Goal: Task Accomplishment & Management: Manage account settings

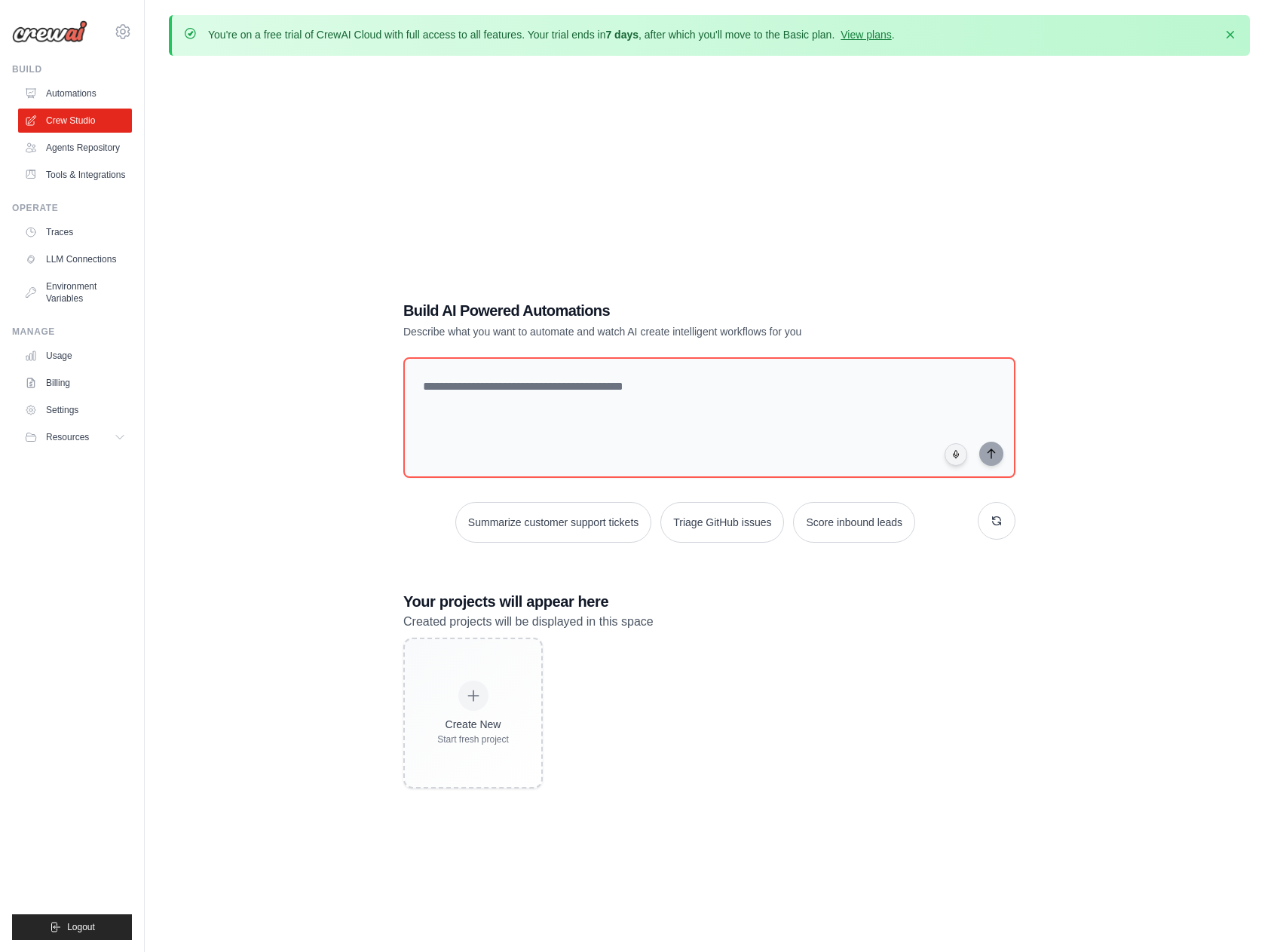
click at [124, 46] on div "florianwolz@gmail.com Settings" at bounding box center [72, 24] width 120 height 48
click at [123, 35] on icon at bounding box center [123, 32] width 18 height 18
click at [171, 96] on span "Settings" at bounding box center [188, 94] width 119 height 15
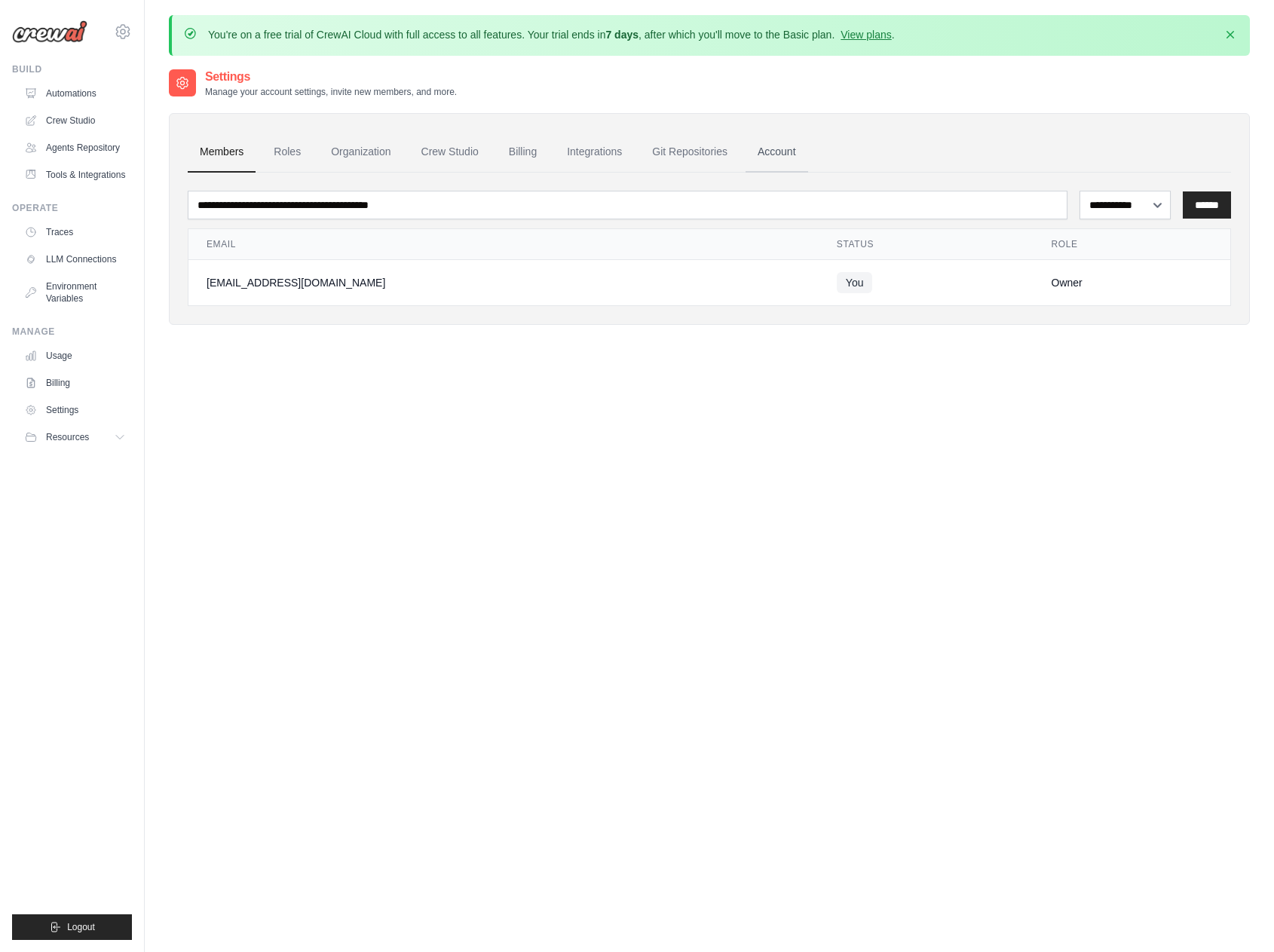
click at [759, 157] on link "Account" at bounding box center [777, 152] width 62 height 40
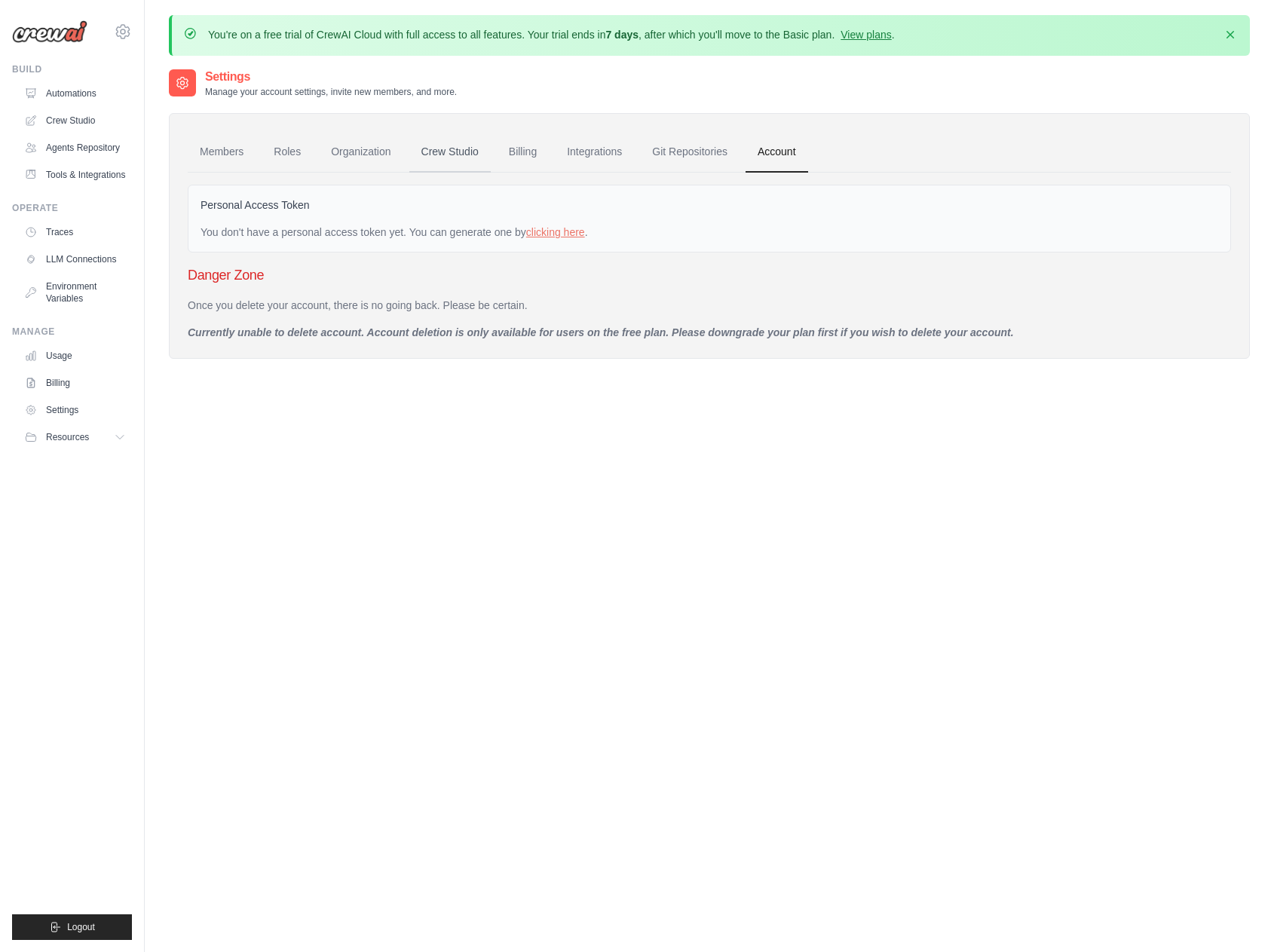
click at [451, 151] on link "Crew Studio" at bounding box center [450, 152] width 81 height 40
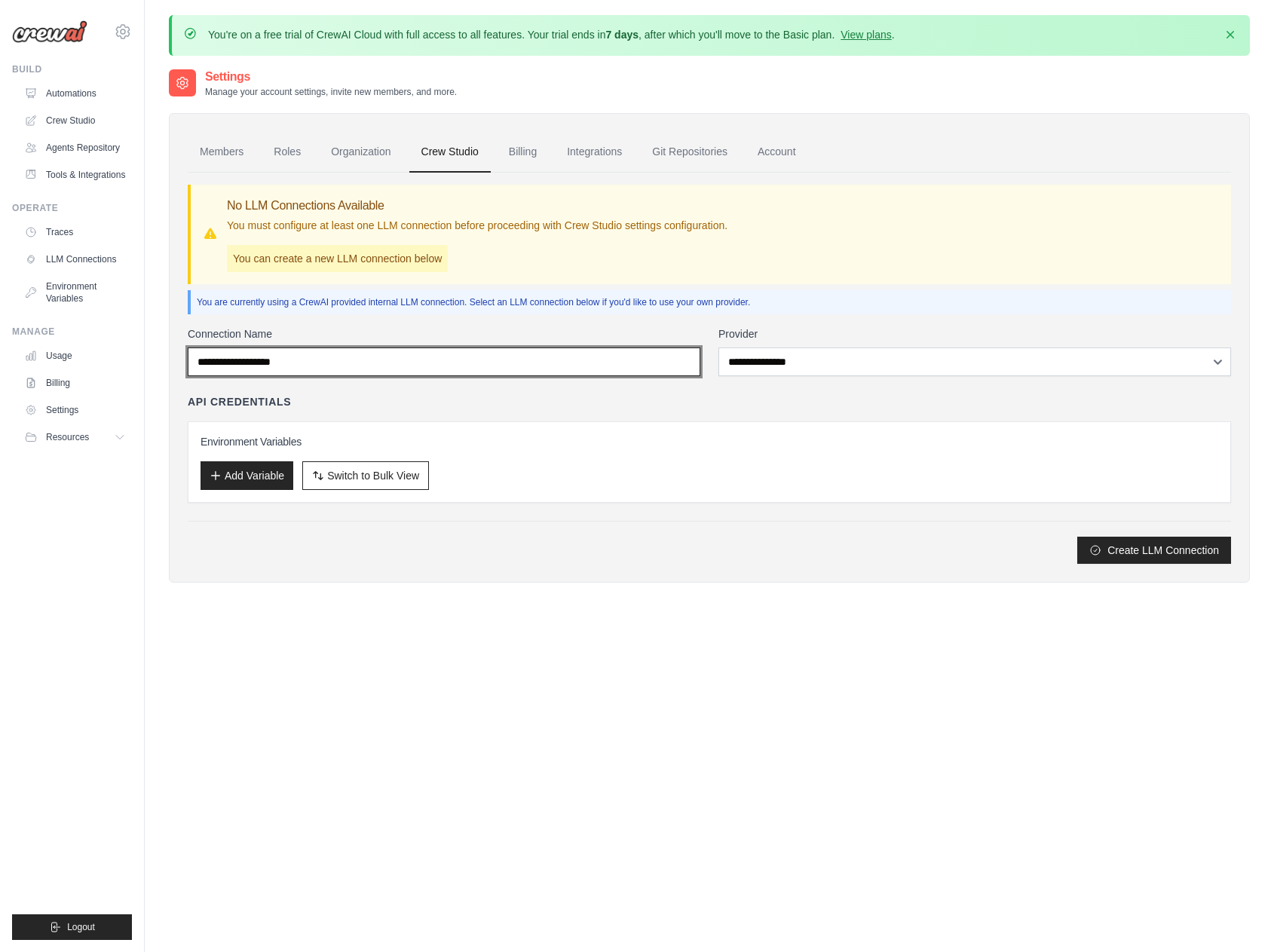
click at [276, 363] on input "Connection Name" at bounding box center [443, 362] width 512 height 29
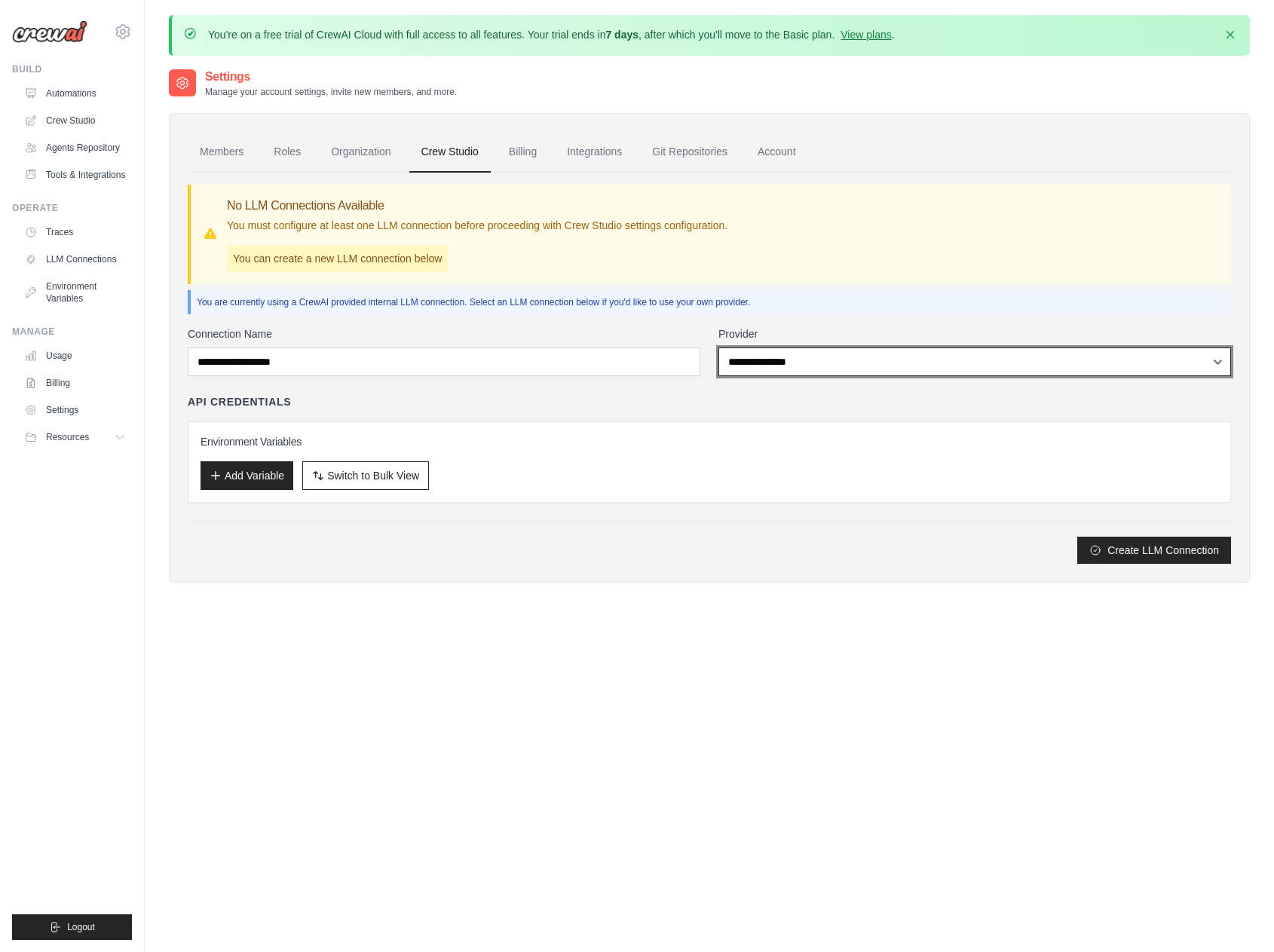
click at [806, 355] on select "**********" at bounding box center [974, 362] width 512 height 29
click at [718, 347] on select "**********" at bounding box center [974, 362] width 512 height 29
click at [777, 372] on select "**********" at bounding box center [974, 362] width 512 height 29
select select "******"
click at [718, 347] on select "**********" at bounding box center [974, 362] width 512 height 29
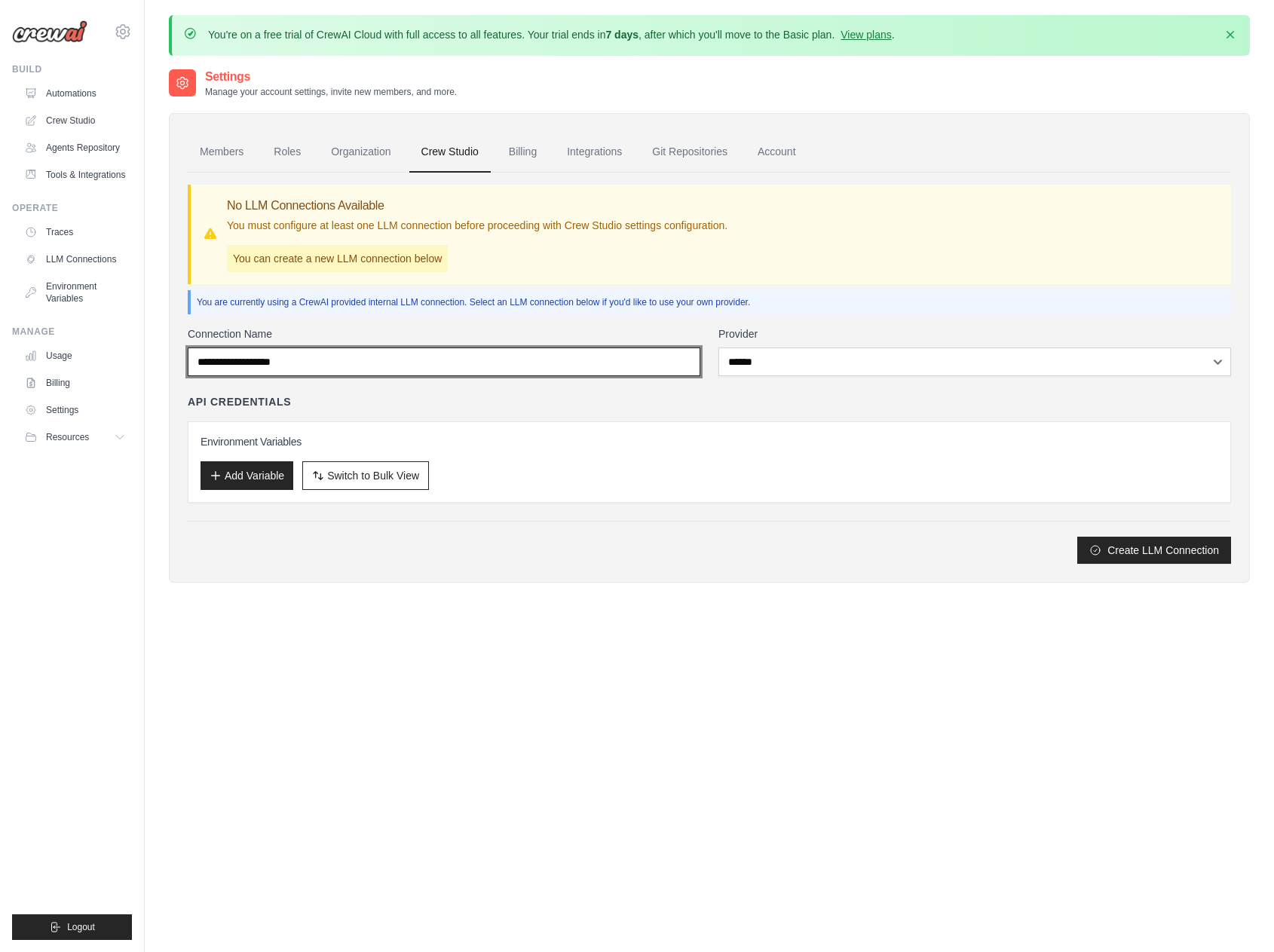
click at [585, 353] on input "Connection Name" at bounding box center [443, 362] width 512 height 29
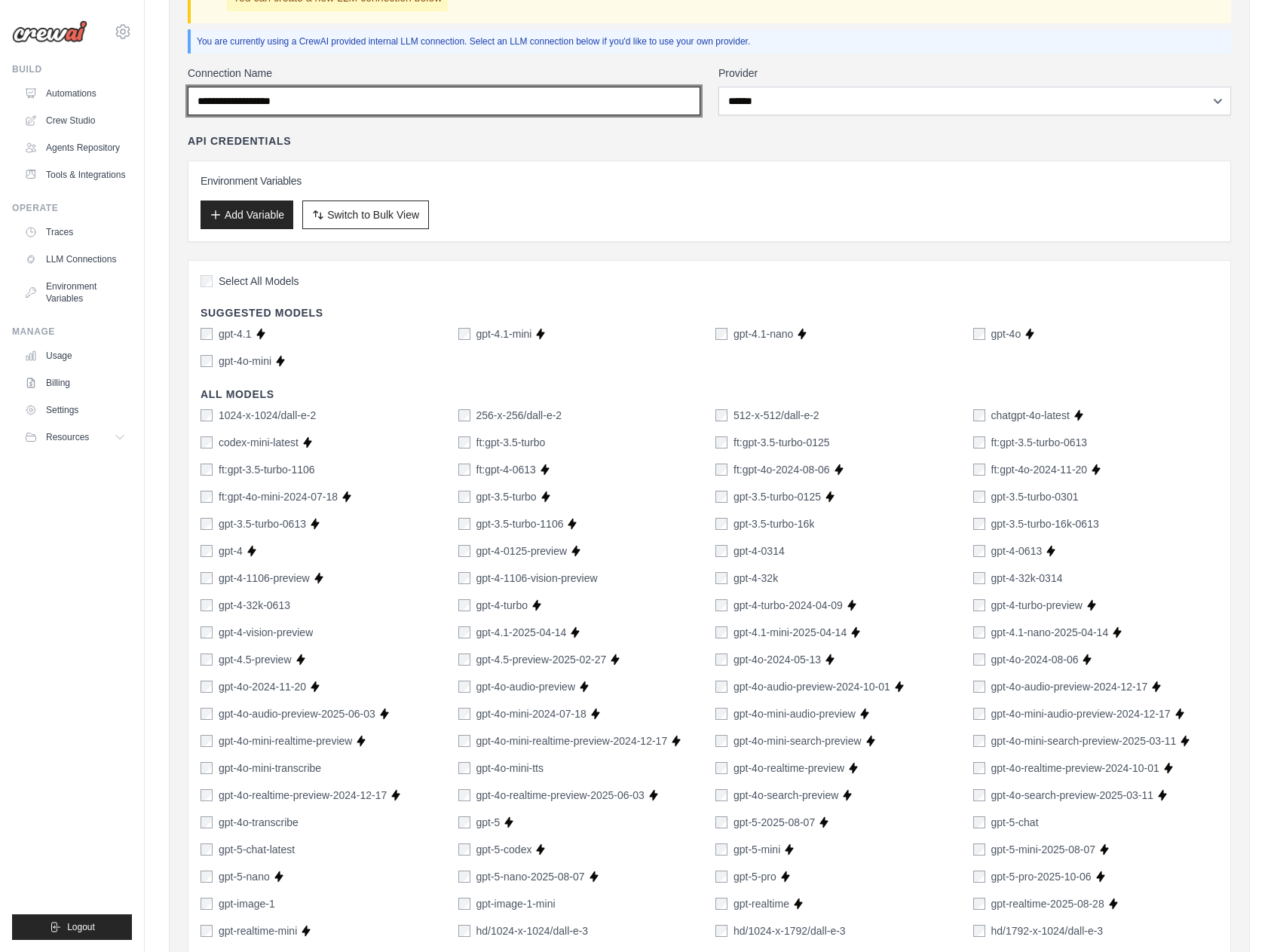
scroll to position [130, 0]
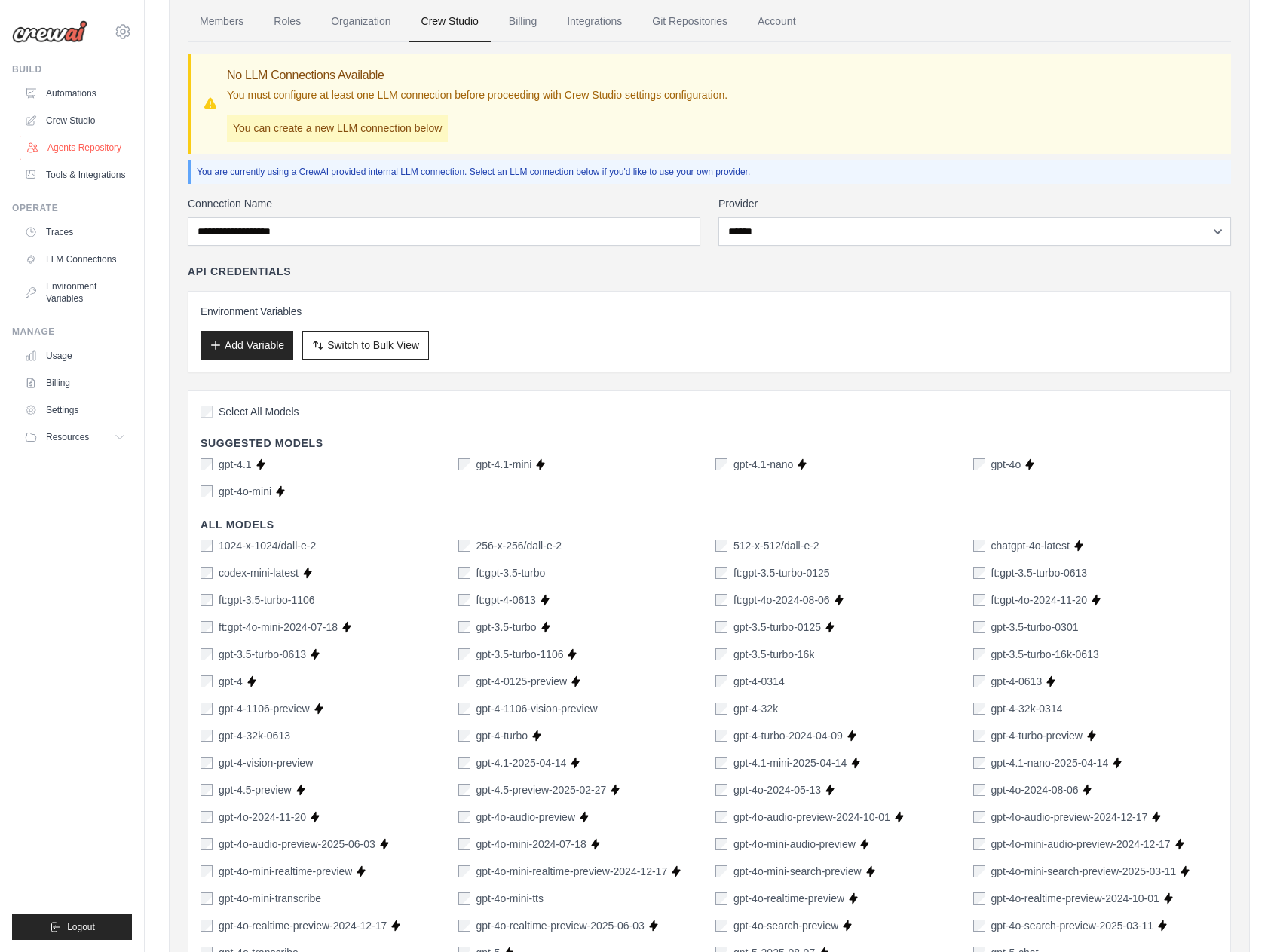
click at [69, 145] on link "Agents Repository" at bounding box center [76, 148] width 113 height 24
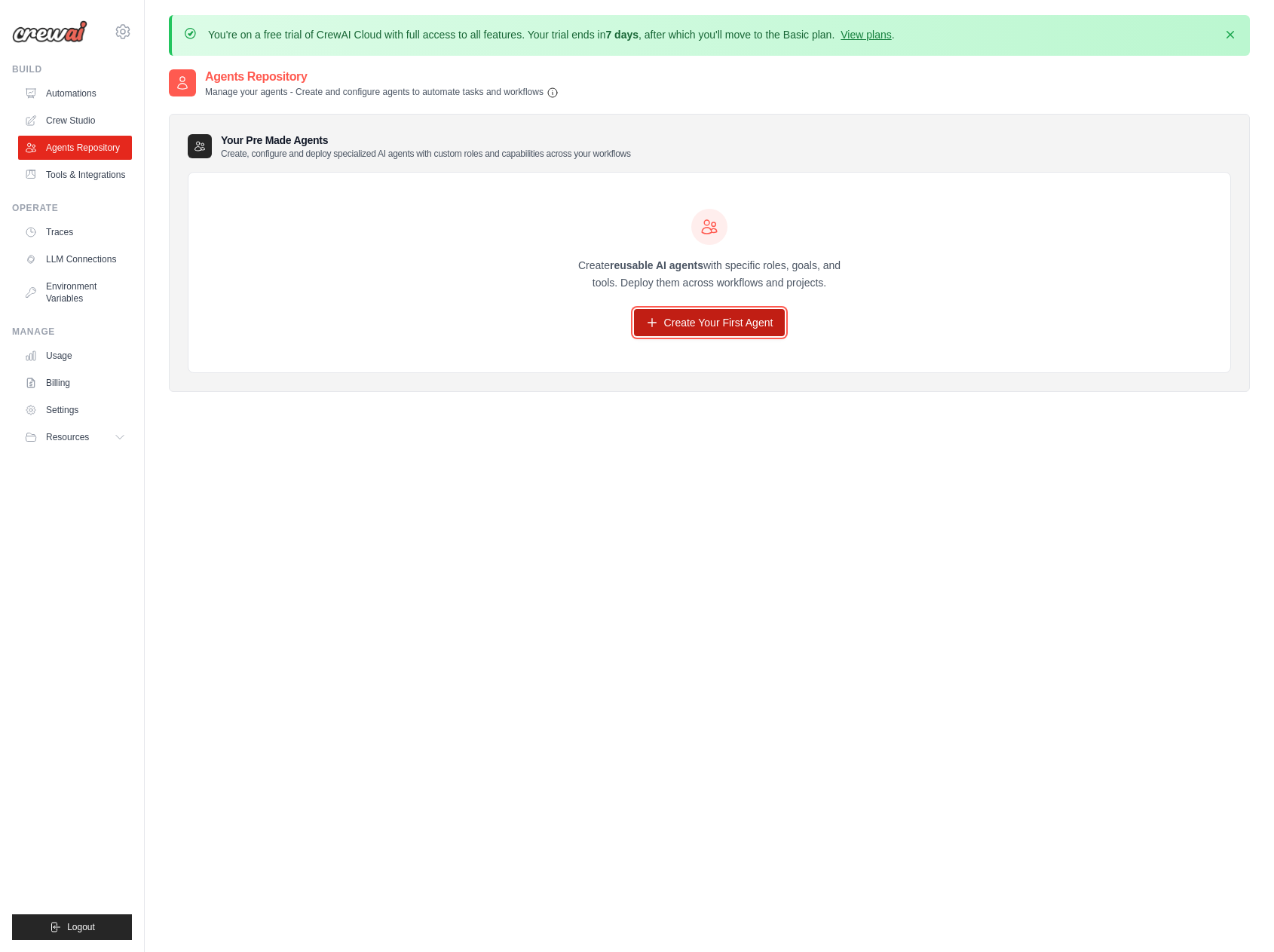
click at [721, 331] on link "Create Your First Agent" at bounding box center [710, 323] width 152 height 27
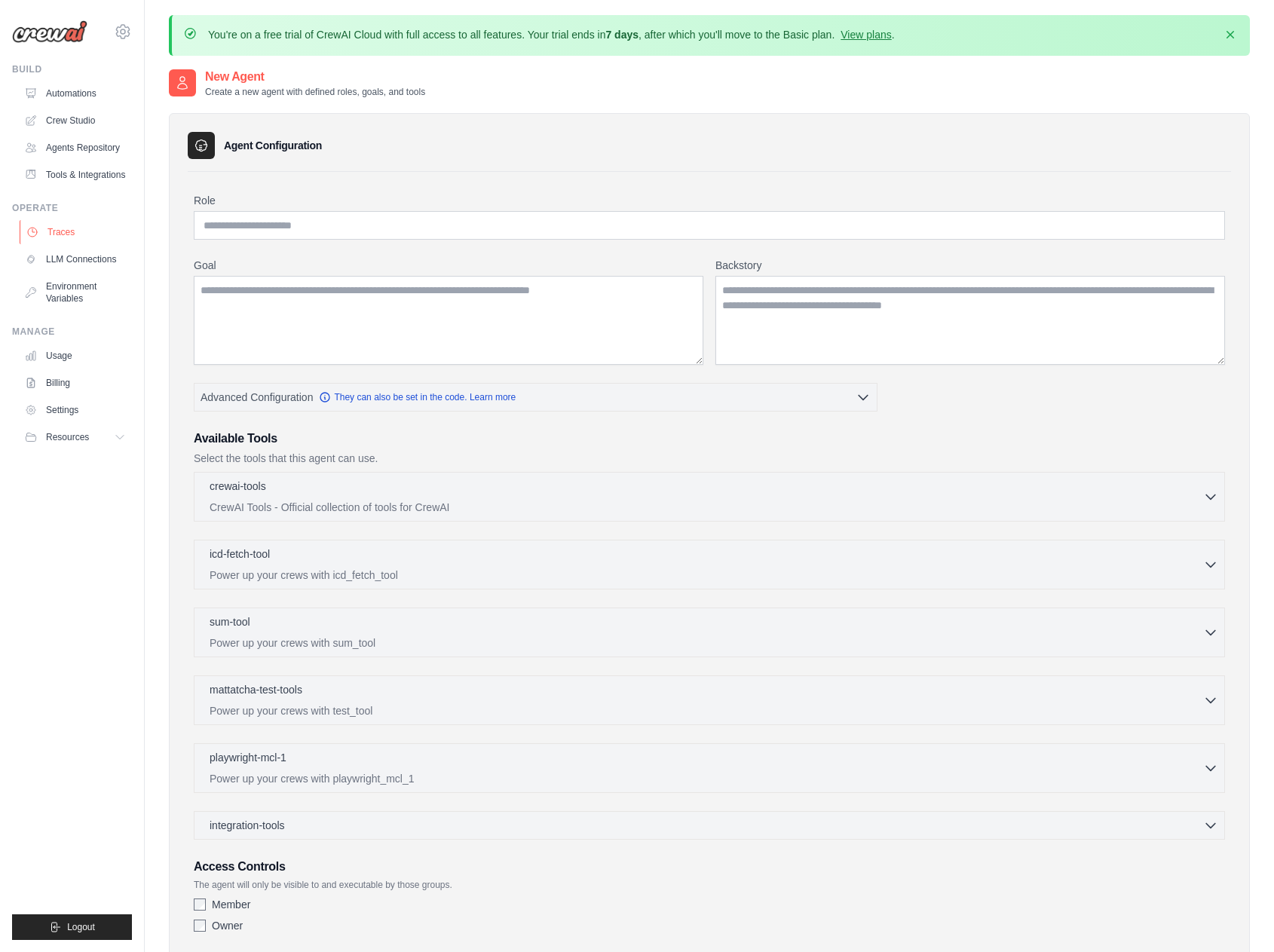
click at [67, 228] on link "Traces" at bounding box center [76, 232] width 113 height 24
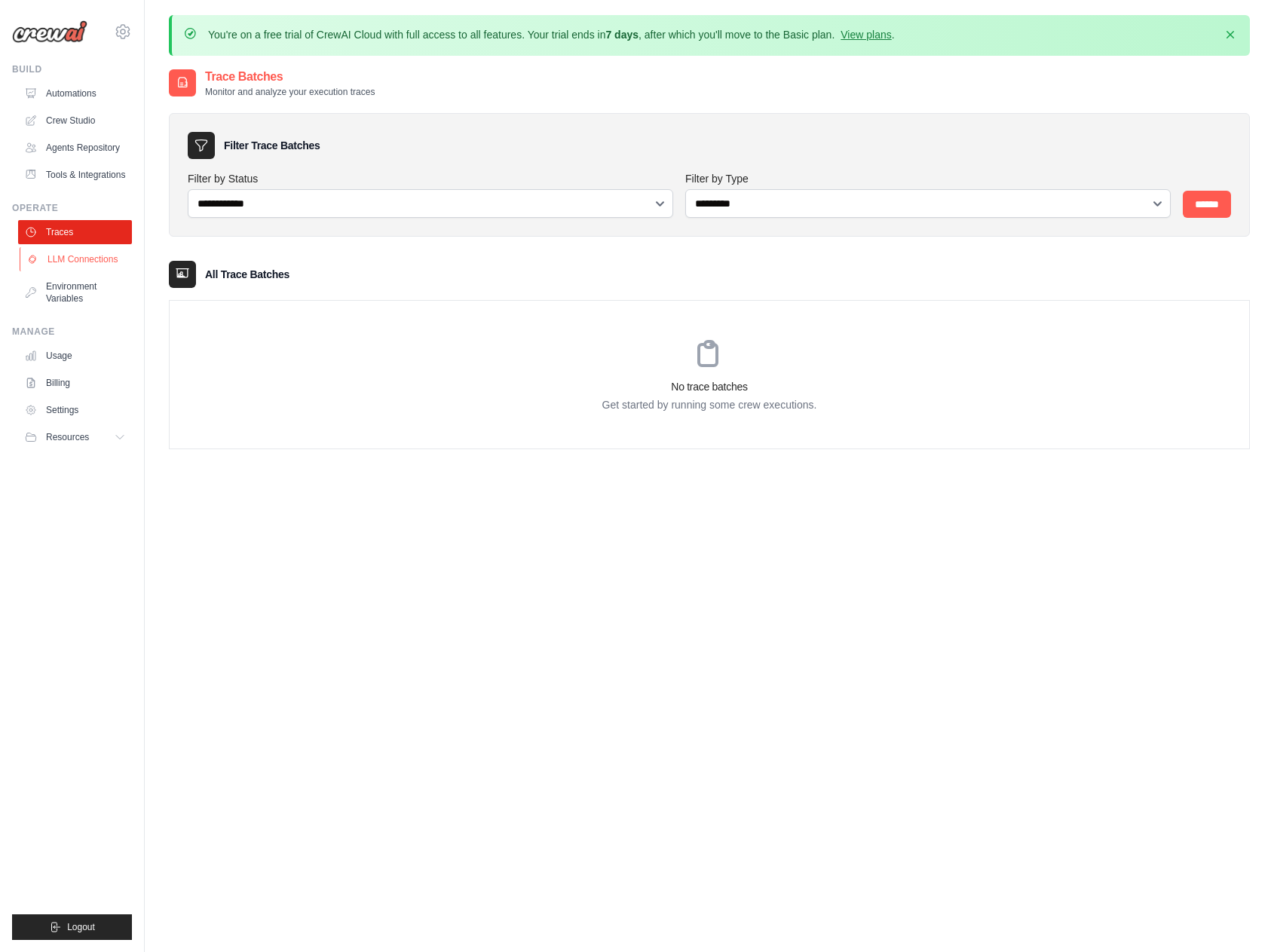
click at [91, 267] on link "LLM Connections" at bounding box center [76, 260] width 113 height 24
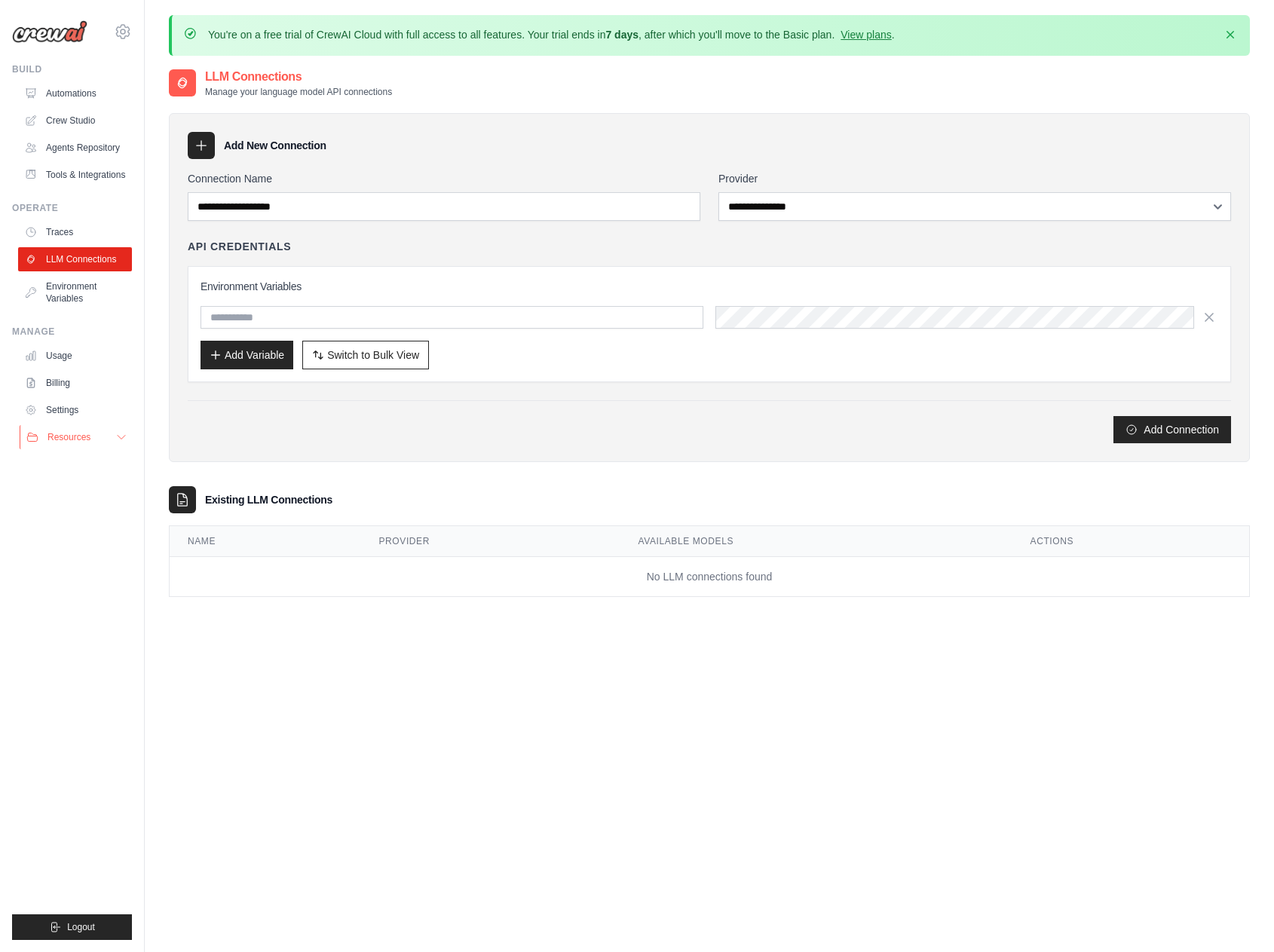
click at [77, 441] on span "Resources" at bounding box center [69, 437] width 43 height 12
click at [86, 169] on link "Tools & Integrations" at bounding box center [76, 175] width 113 height 24
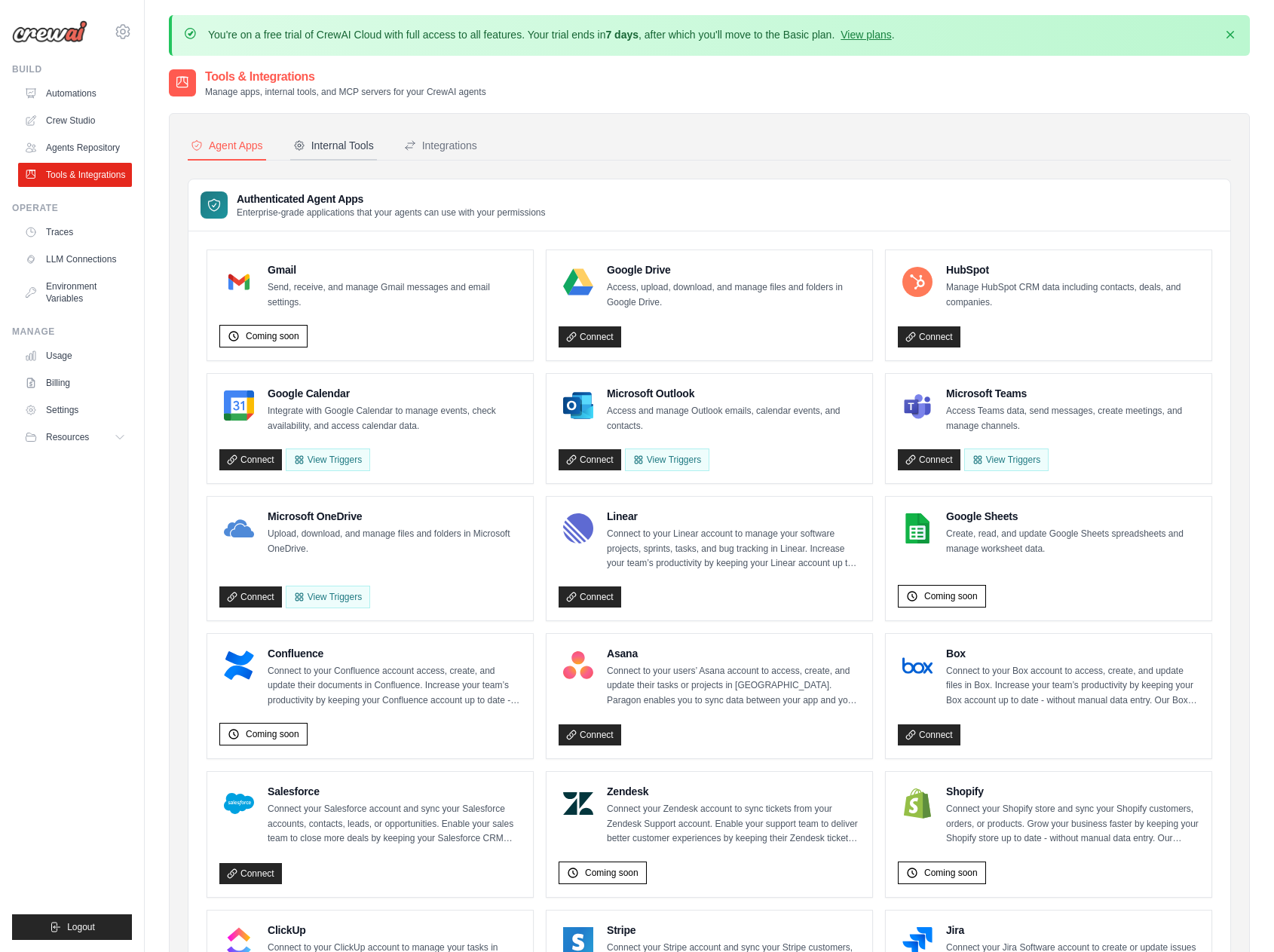
click at [330, 143] on div "Internal Tools" at bounding box center [334, 145] width 81 height 15
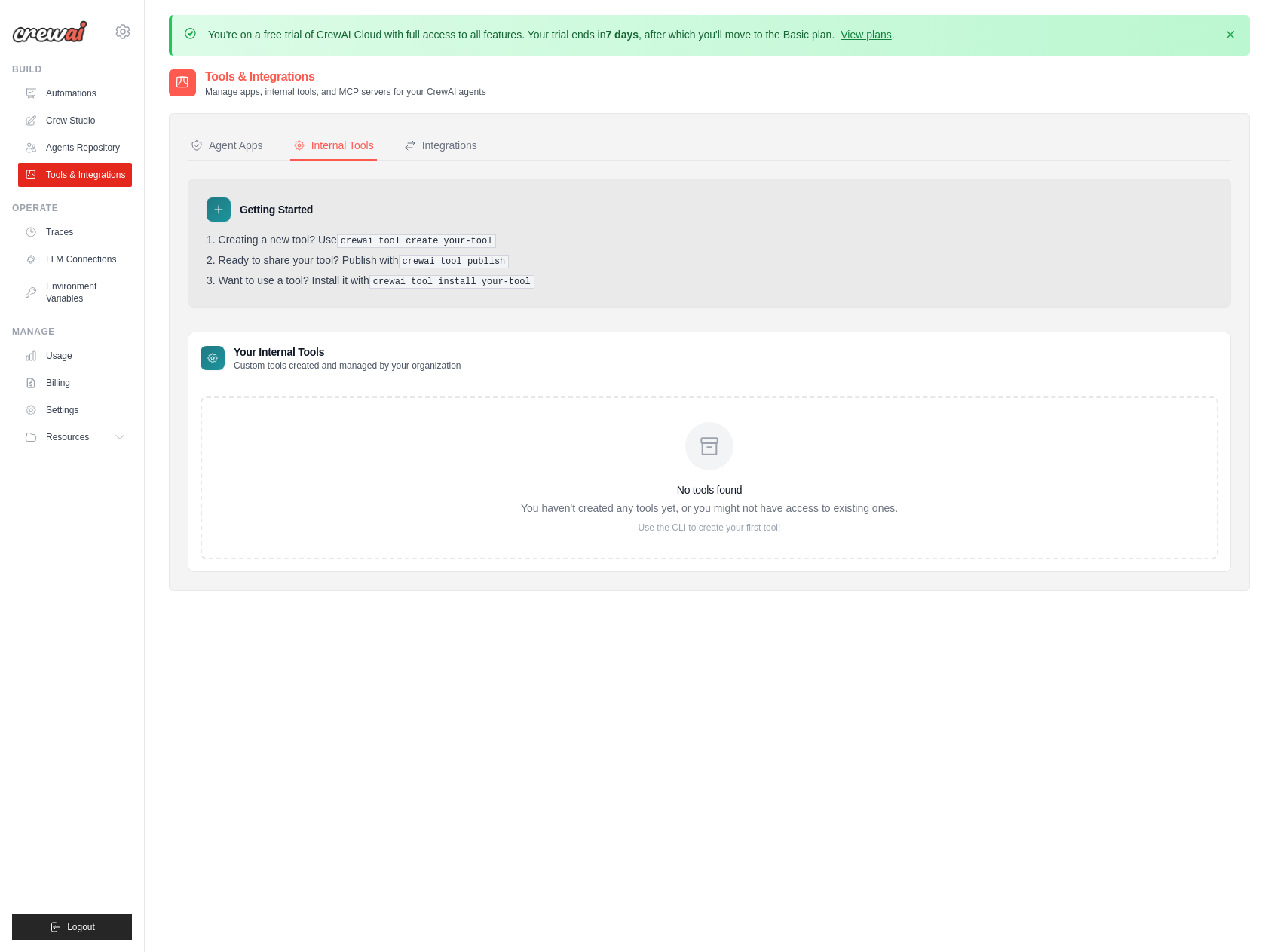
click at [456, 163] on div "Agent Apps Internal Tools Integrations Authenticated Agent Apps Enterprise-grad…" at bounding box center [709, 352] width 1043 height 440
click at [458, 147] on div "Integrations" at bounding box center [441, 145] width 73 height 15
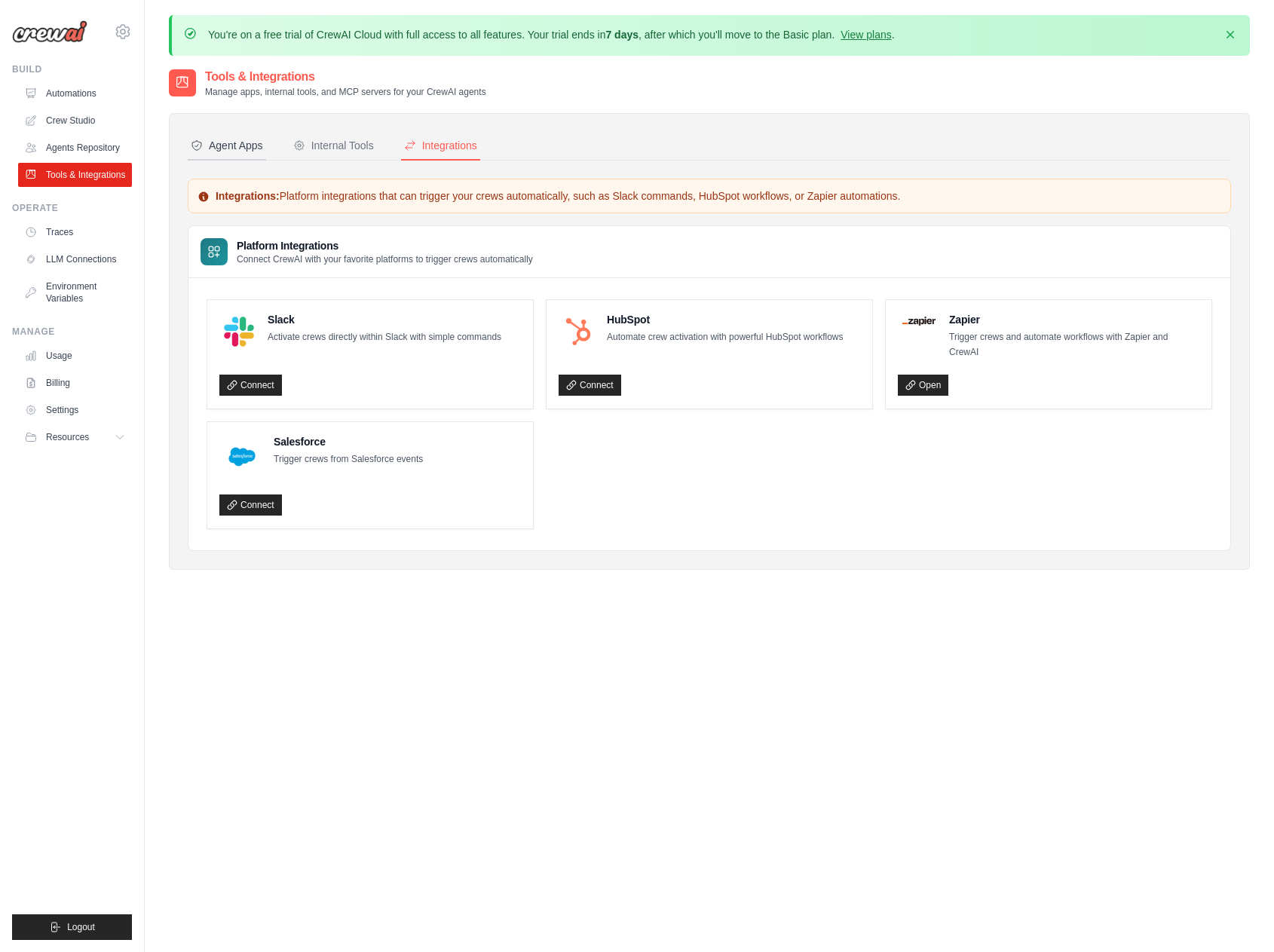
click at [247, 152] on div "Agent Apps" at bounding box center [226, 145] width 72 height 15
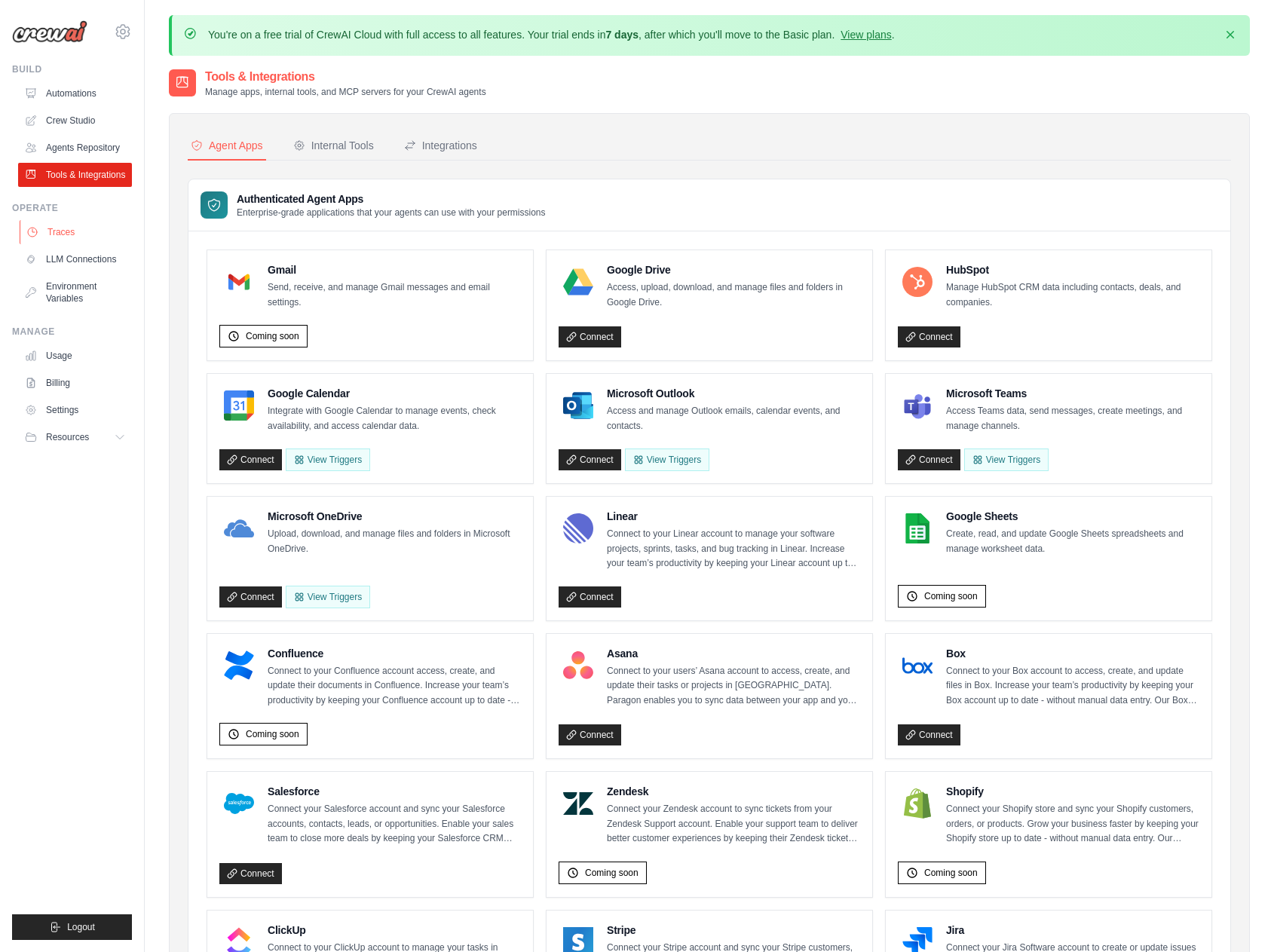
click at [88, 234] on link "Traces" at bounding box center [76, 232] width 113 height 24
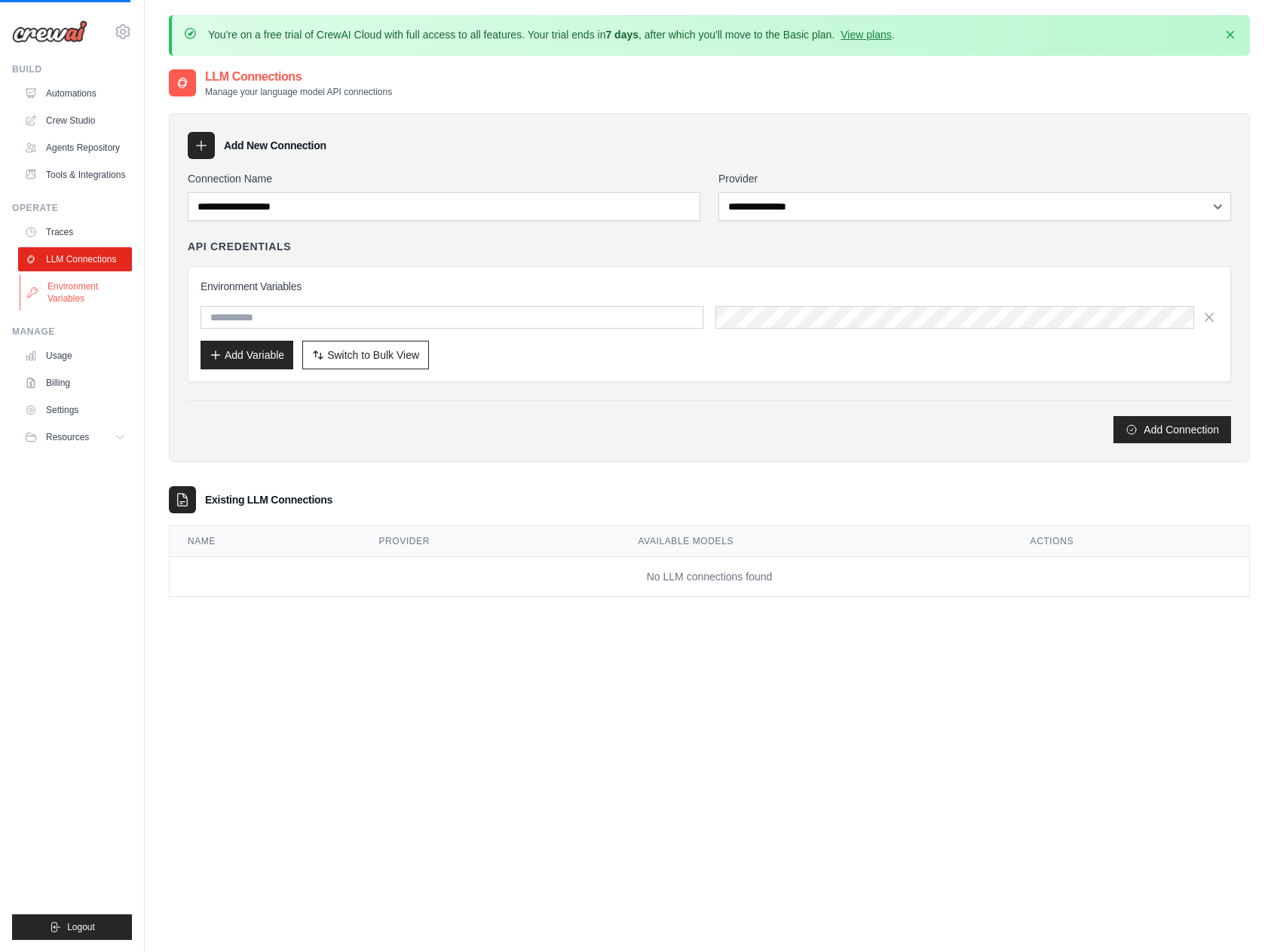
click at [94, 278] on link "Environment Variables" at bounding box center [76, 292] width 113 height 37
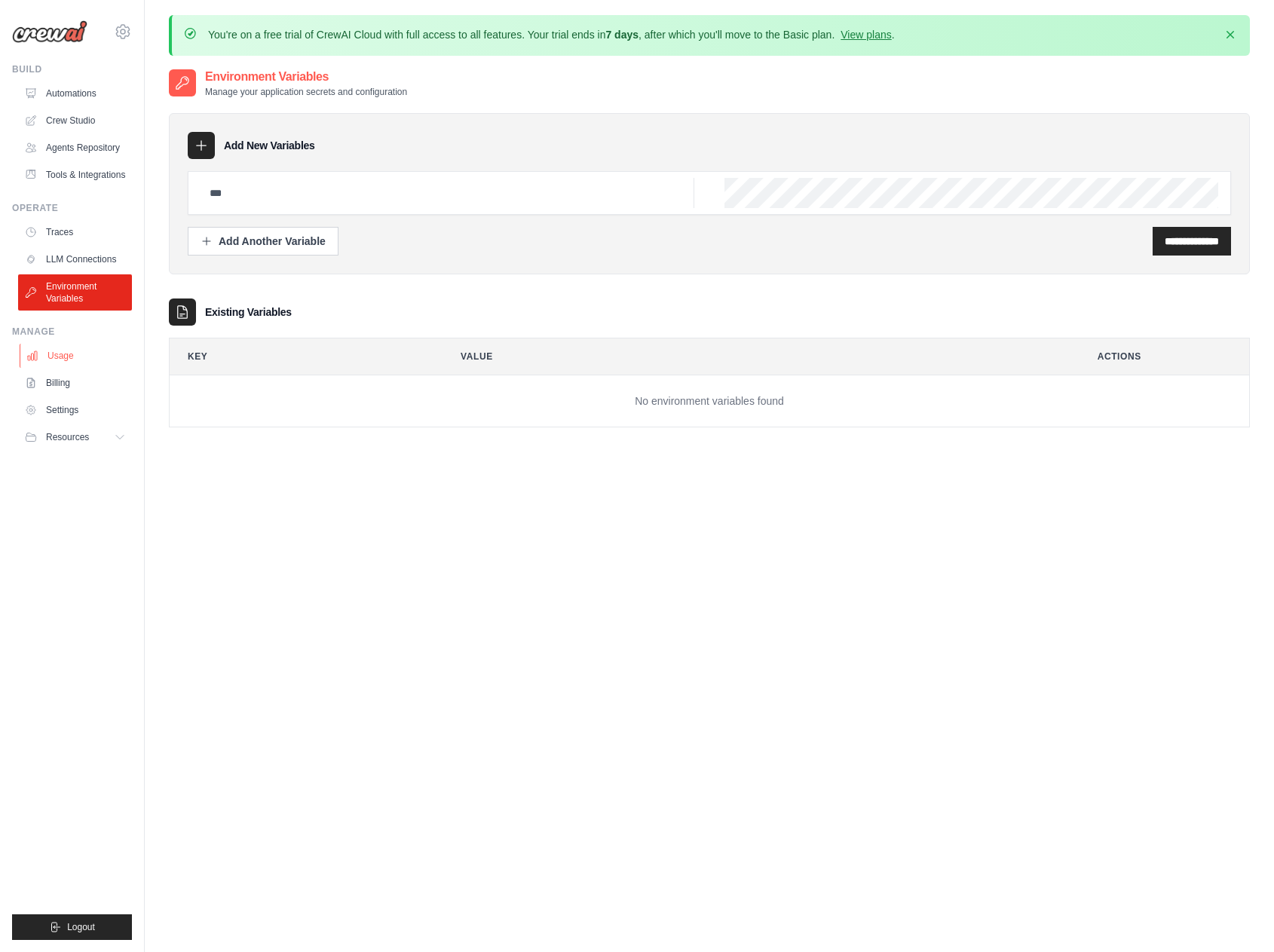
click at [65, 350] on link "Usage" at bounding box center [76, 356] width 113 height 24
click at [71, 385] on link "Billing" at bounding box center [76, 383] width 113 height 24
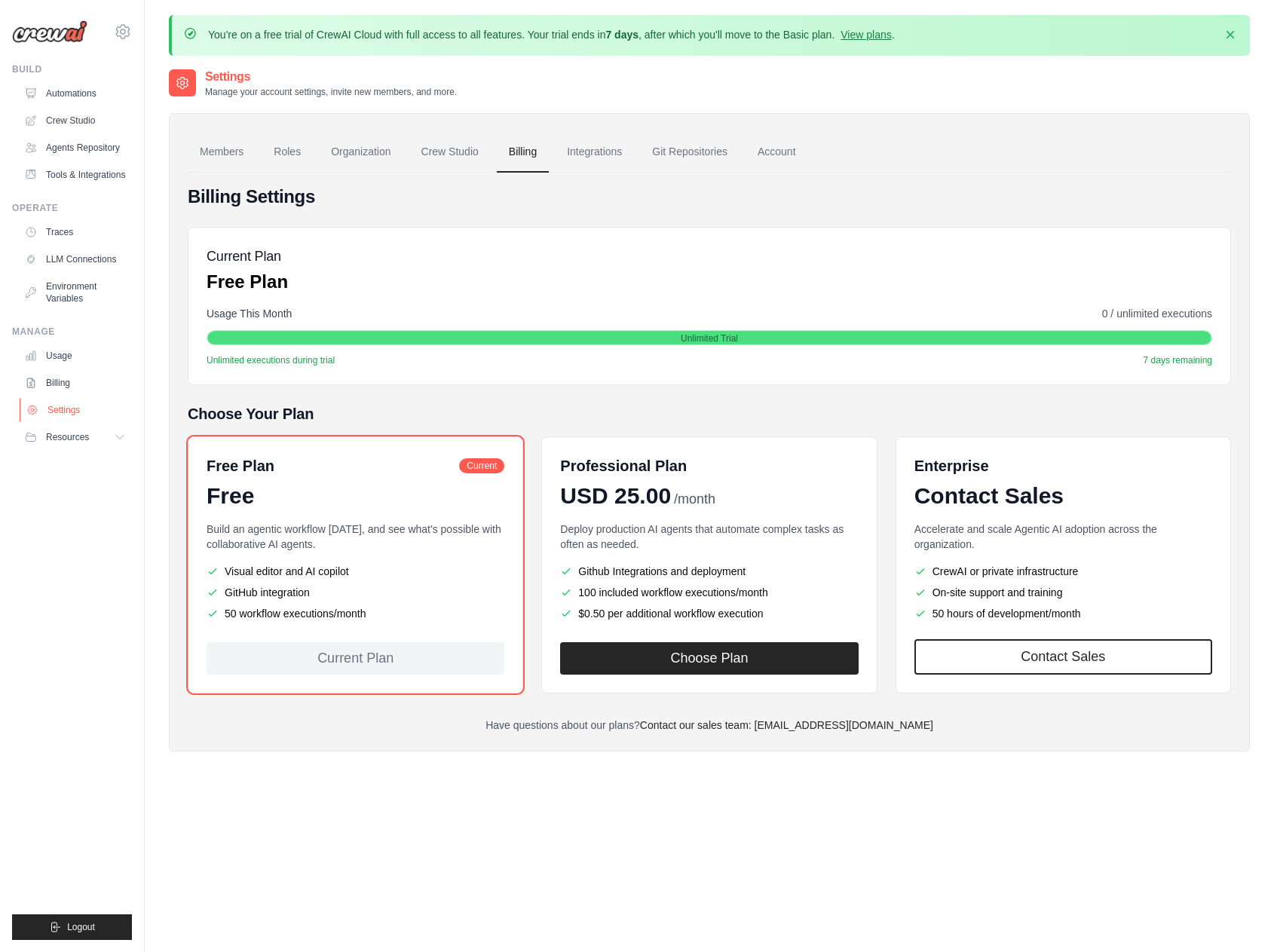
click at [71, 411] on link "Settings" at bounding box center [76, 411] width 113 height 24
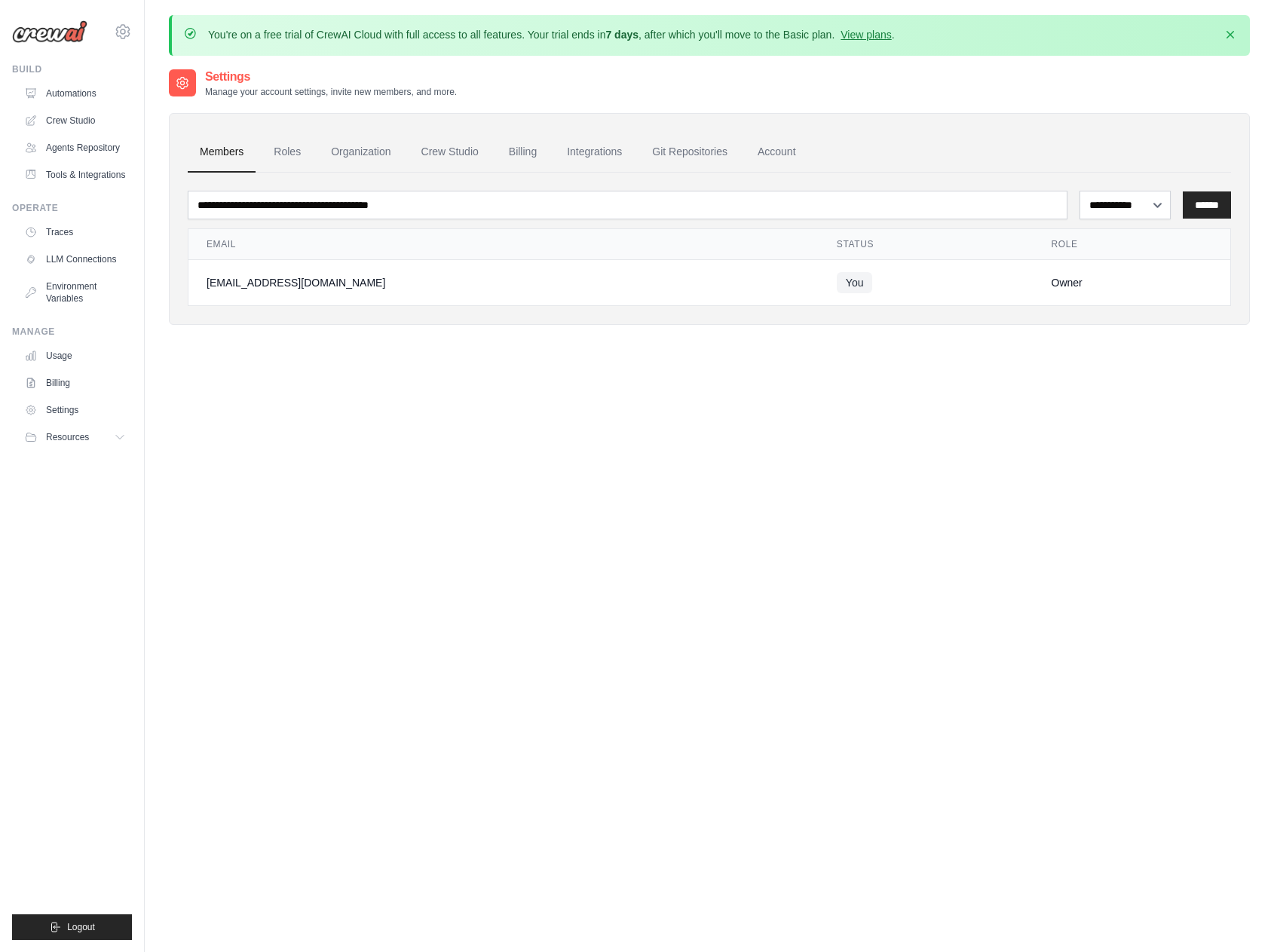
click at [66, 451] on ul "Build Automations Crew Studio Agents Repository Tools & Integrations" at bounding box center [72, 501] width 120 height 877
